Goal: Task Accomplishment & Management: Manage account settings

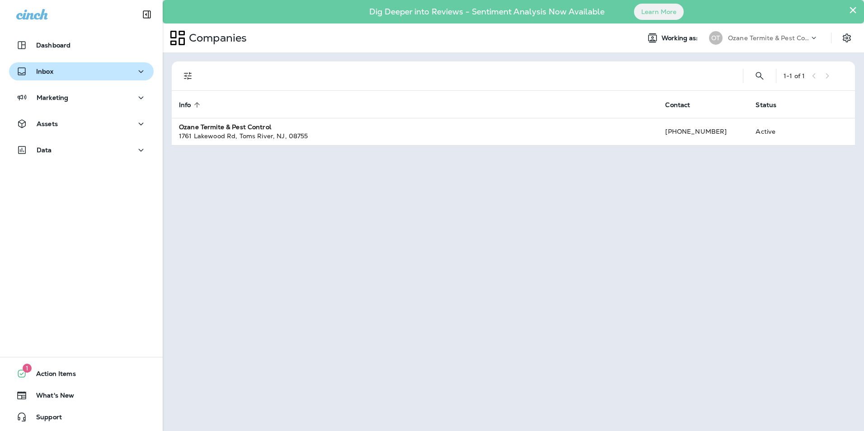
click at [72, 72] on div "Inbox" at bounding box center [81, 71] width 130 height 11
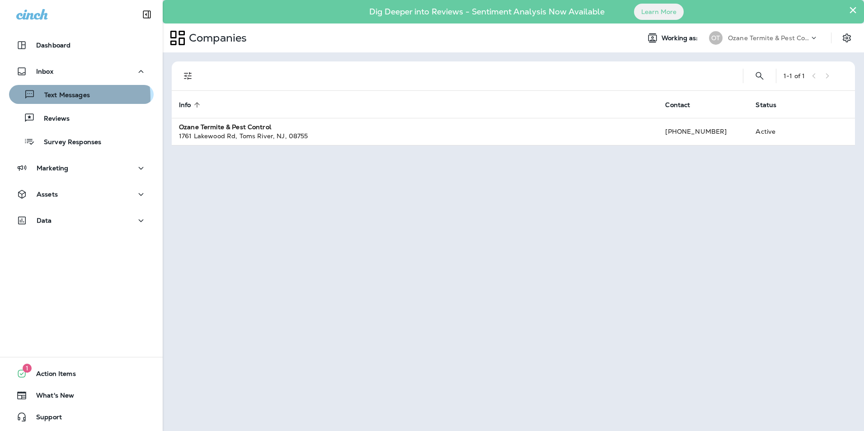
click at [61, 98] on p "Text Messages" at bounding box center [62, 95] width 55 height 9
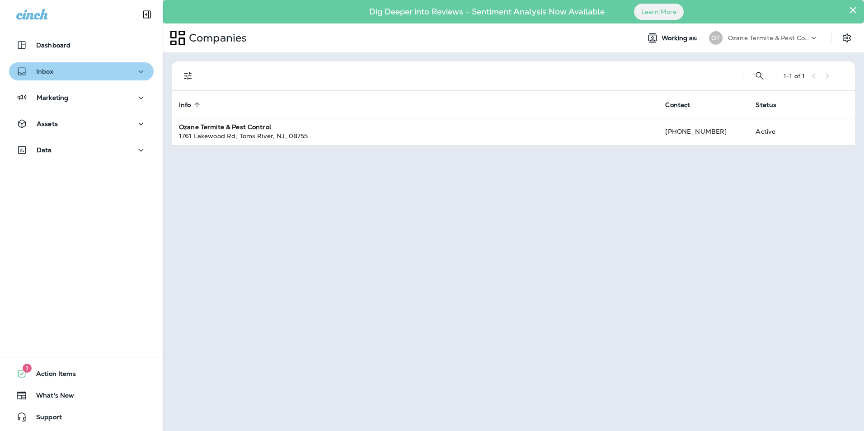
click at [84, 74] on div "Inbox" at bounding box center [81, 71] width 130 height 11
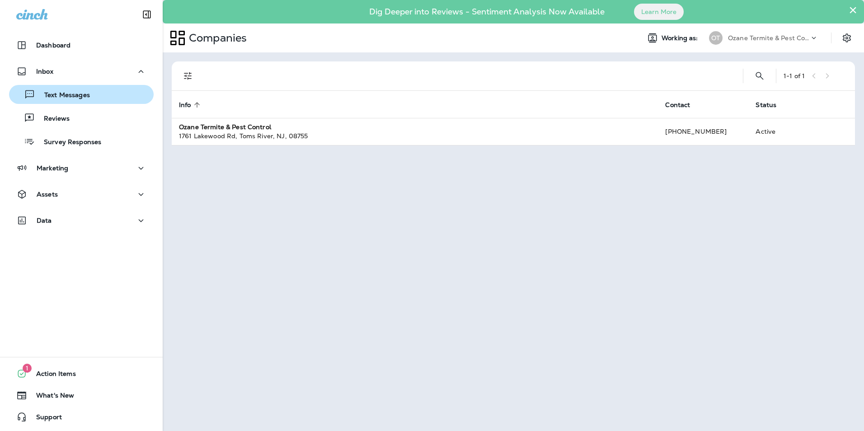
click at [97, 94] on div "Text Messages" at bounding box center [81, 95] width 137 height 14
